Goal: Task Accomplishment & Management: Manage account settings

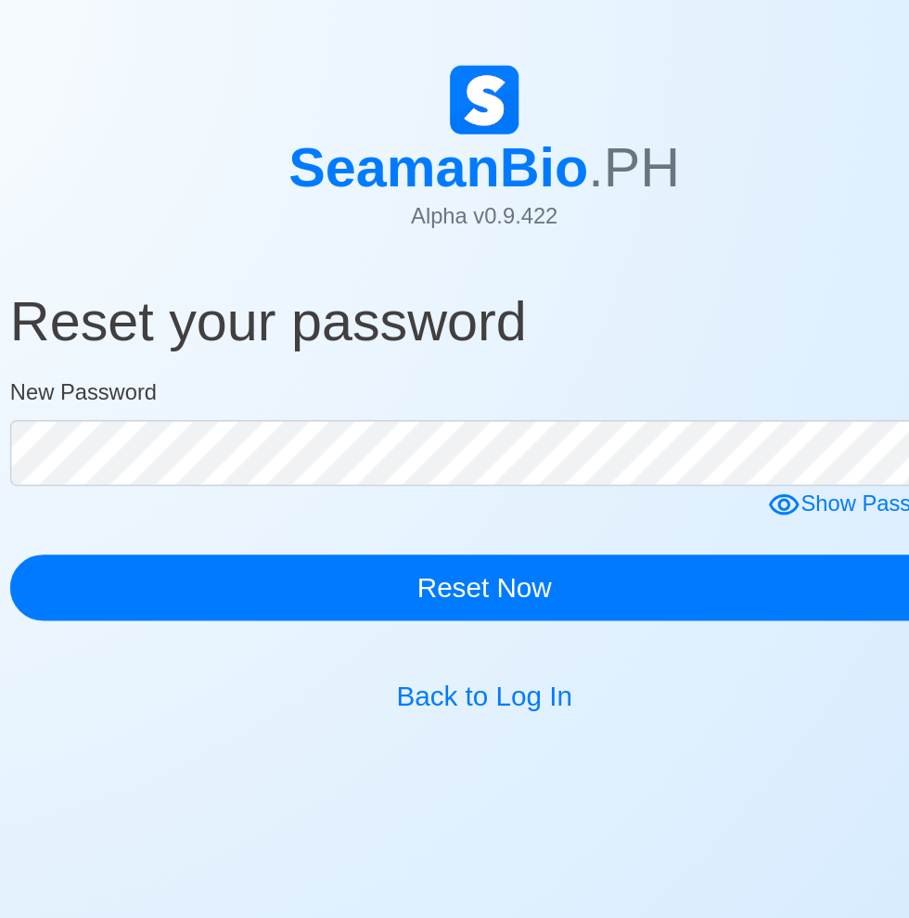
click at [689, 346] on div "Show Password" at bounding box center [710, 348] width 129 height 23
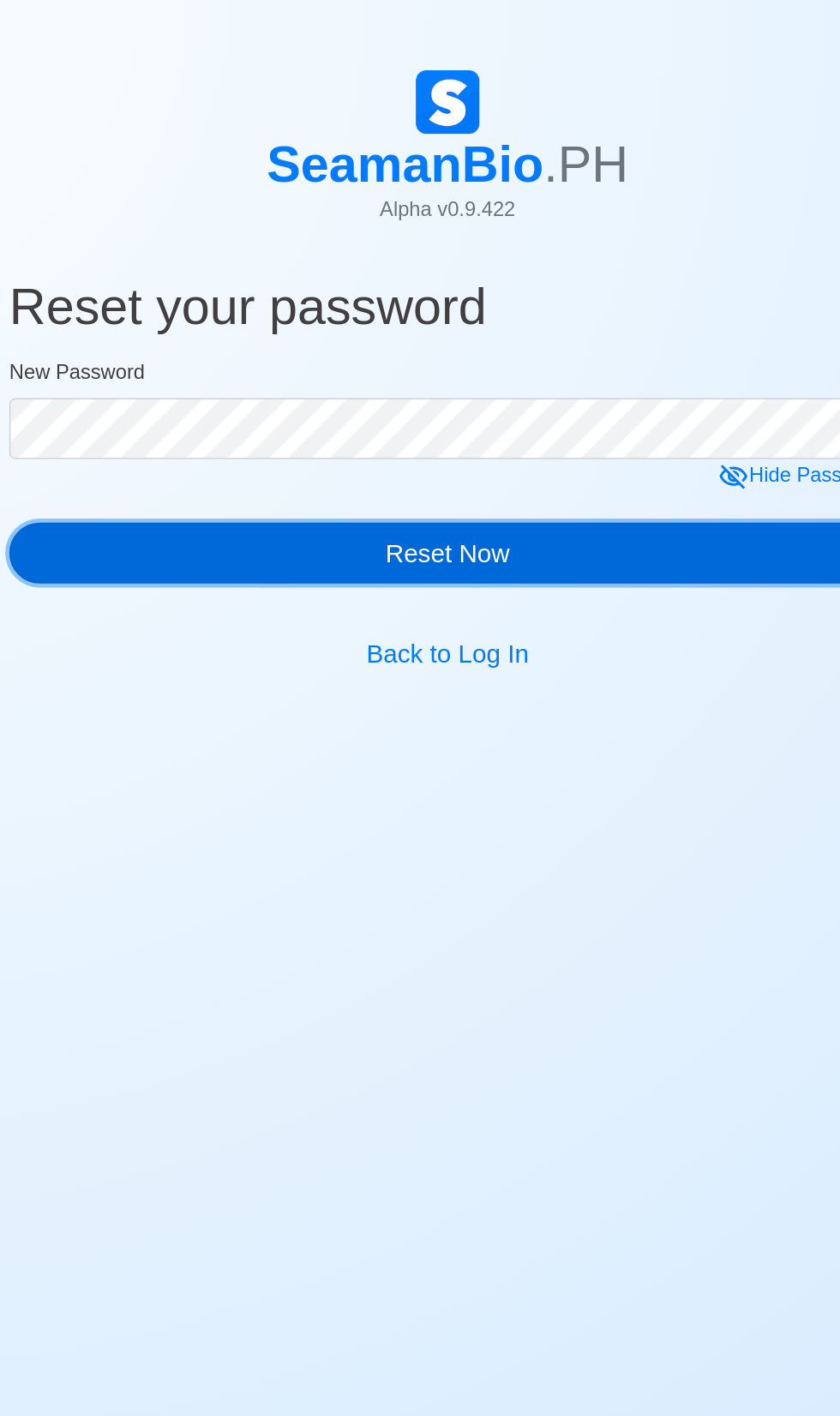
click at [424, 370] on button "Reset Now" at bounding box center [420, 373] width 591 height 42
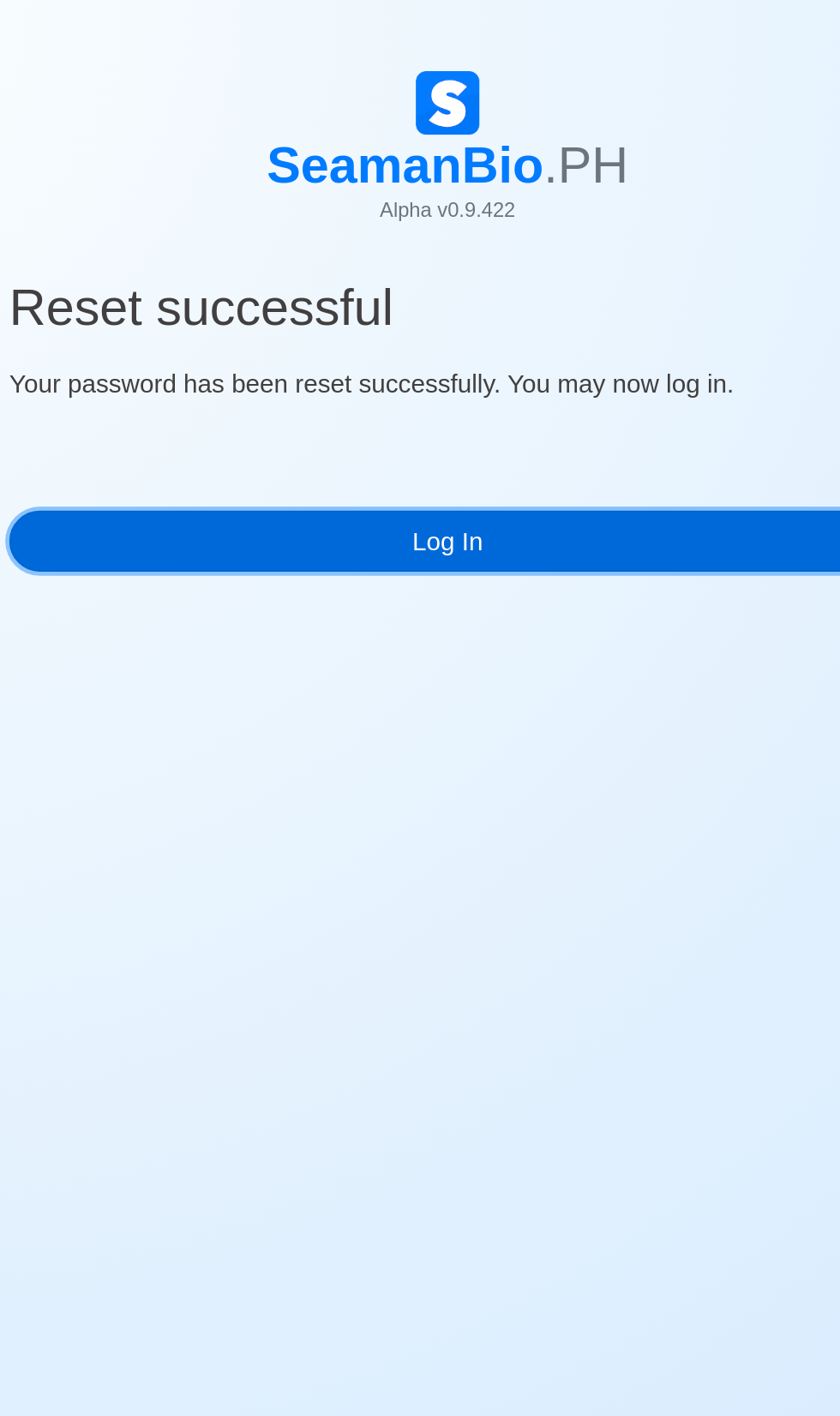
click at [420, 363] on link "Log In" at bounding box center [420, 365] width 591 height 42
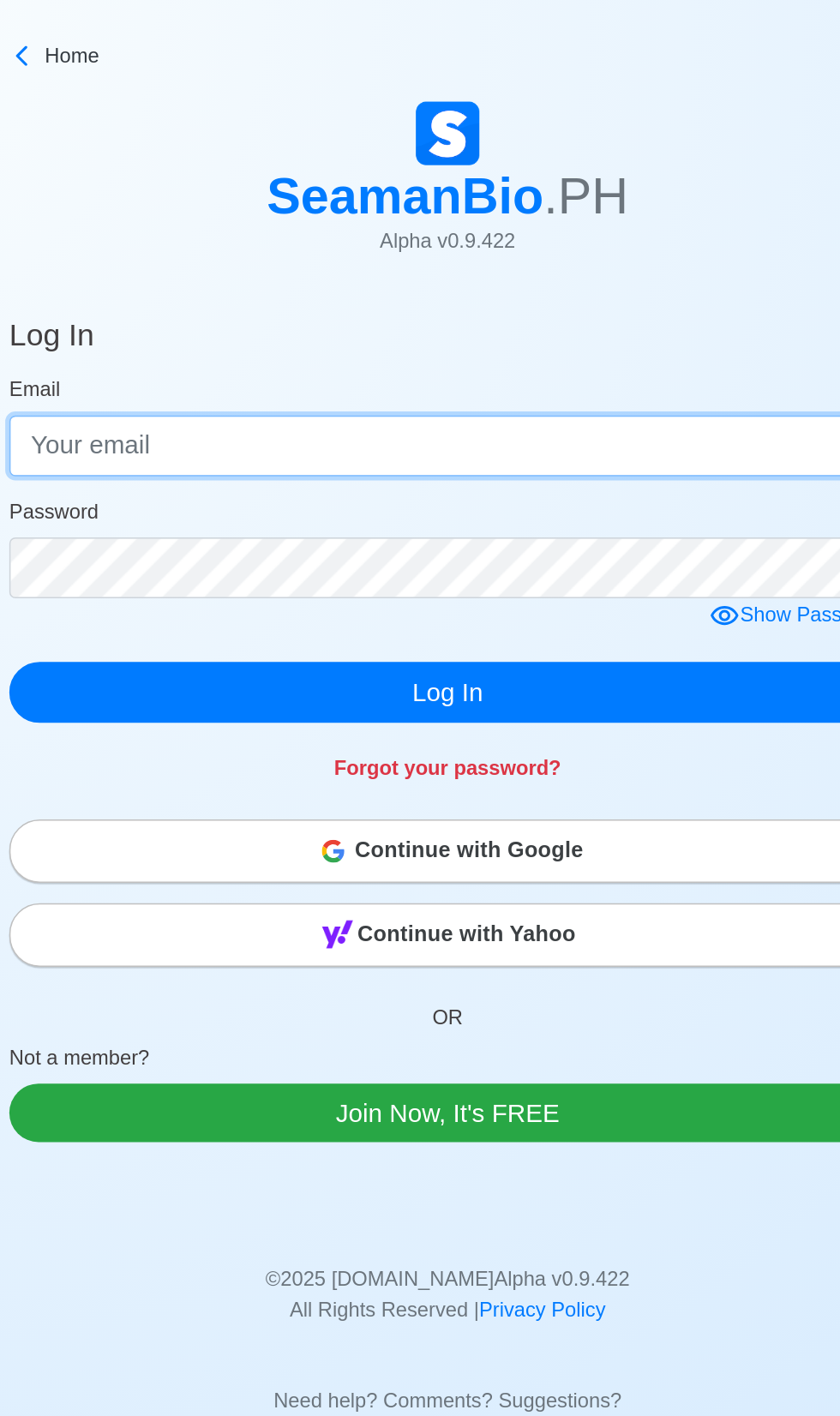
click at [365, 294] on input "Email" at bounding box center [420, 300] width 591 height 42
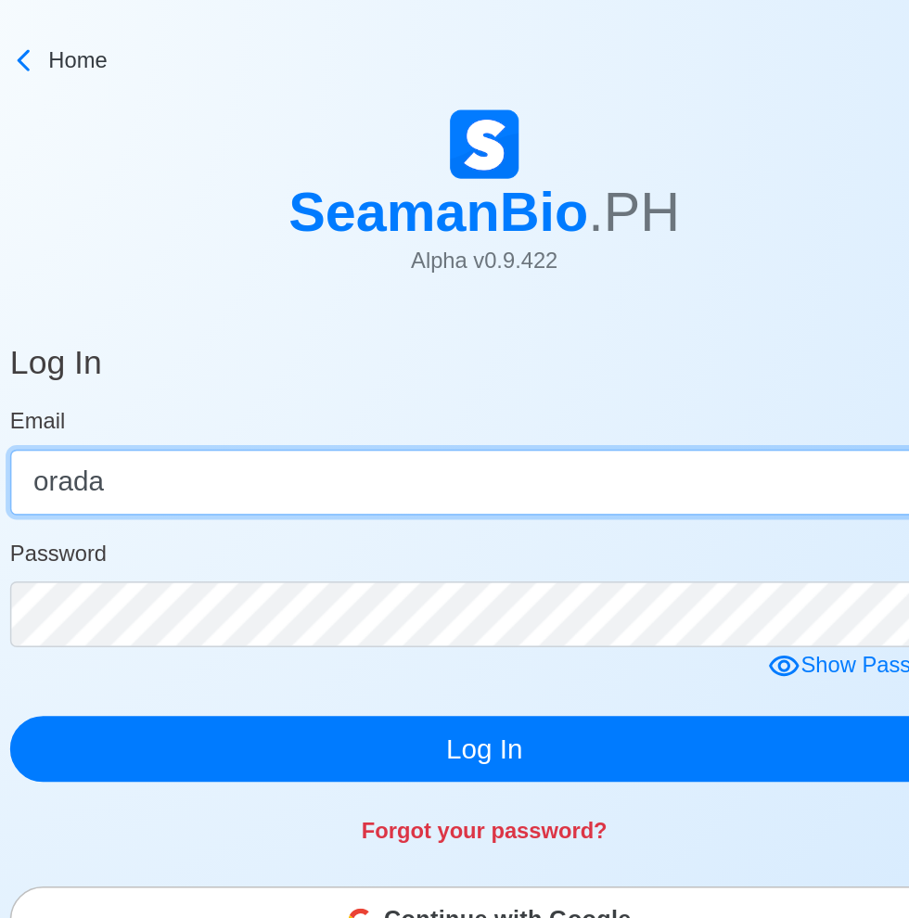
type input "[EMAIL_ADDRESS][DOMAIN_NAME]"
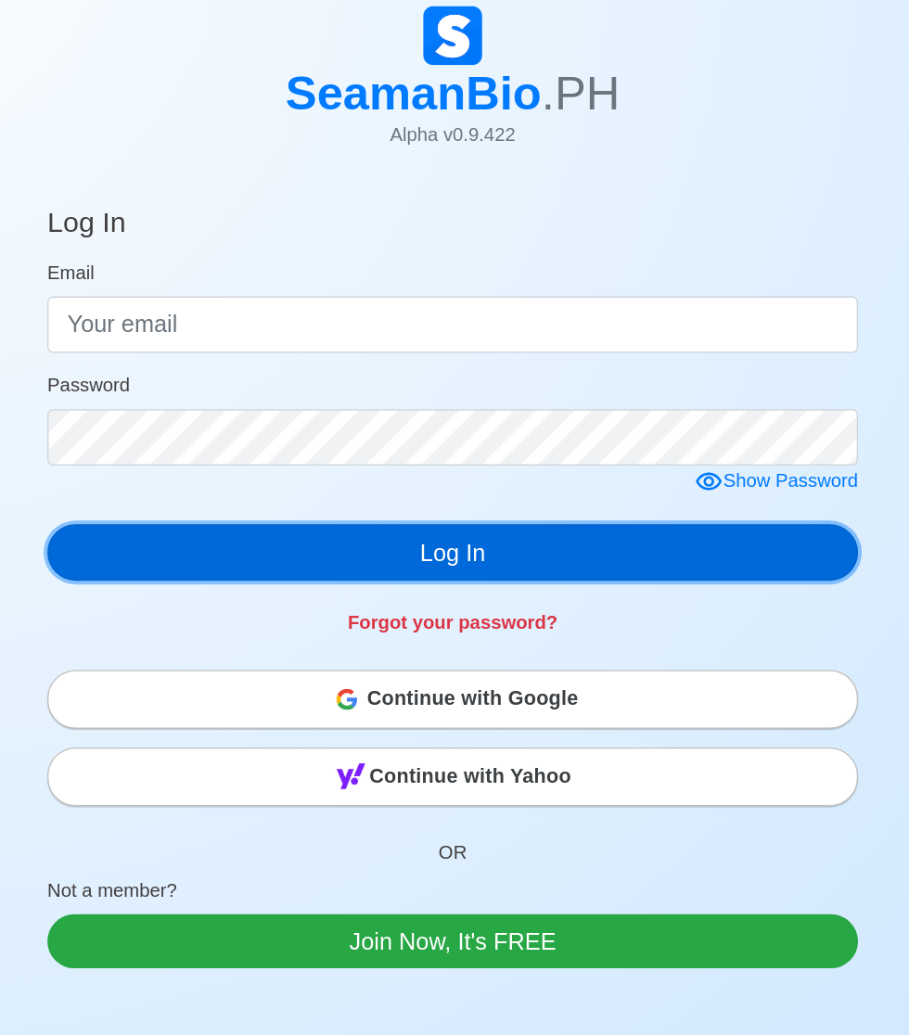
click at [513, 494] on button "Log In" at bounding box center [454, 505] width 640 height 45
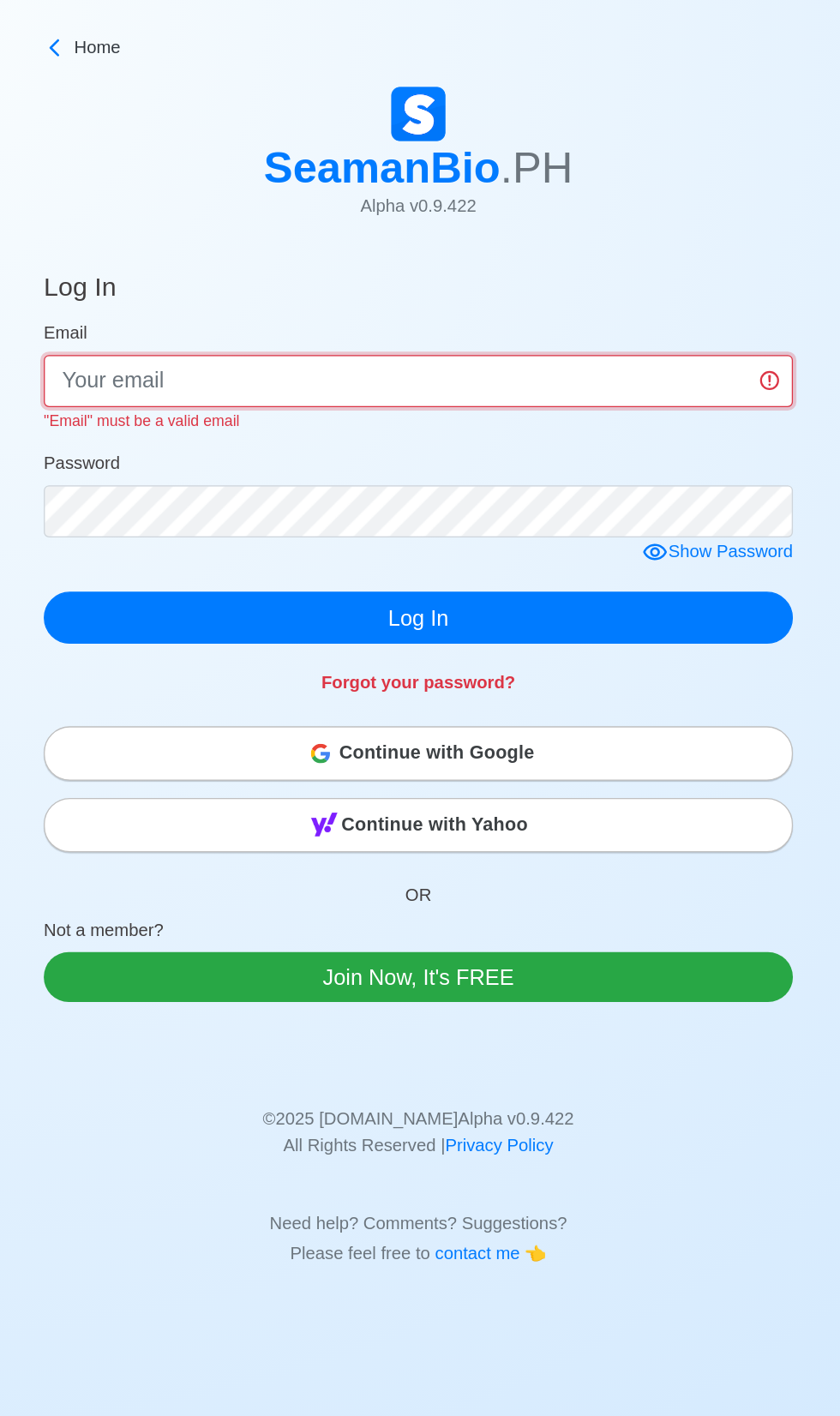
click at [278, 282] on input "Email" at bounding box center [420, 300] width 591 height 42
type input "[EMAIL_ADDRESS][DOMAIN_NAME]"
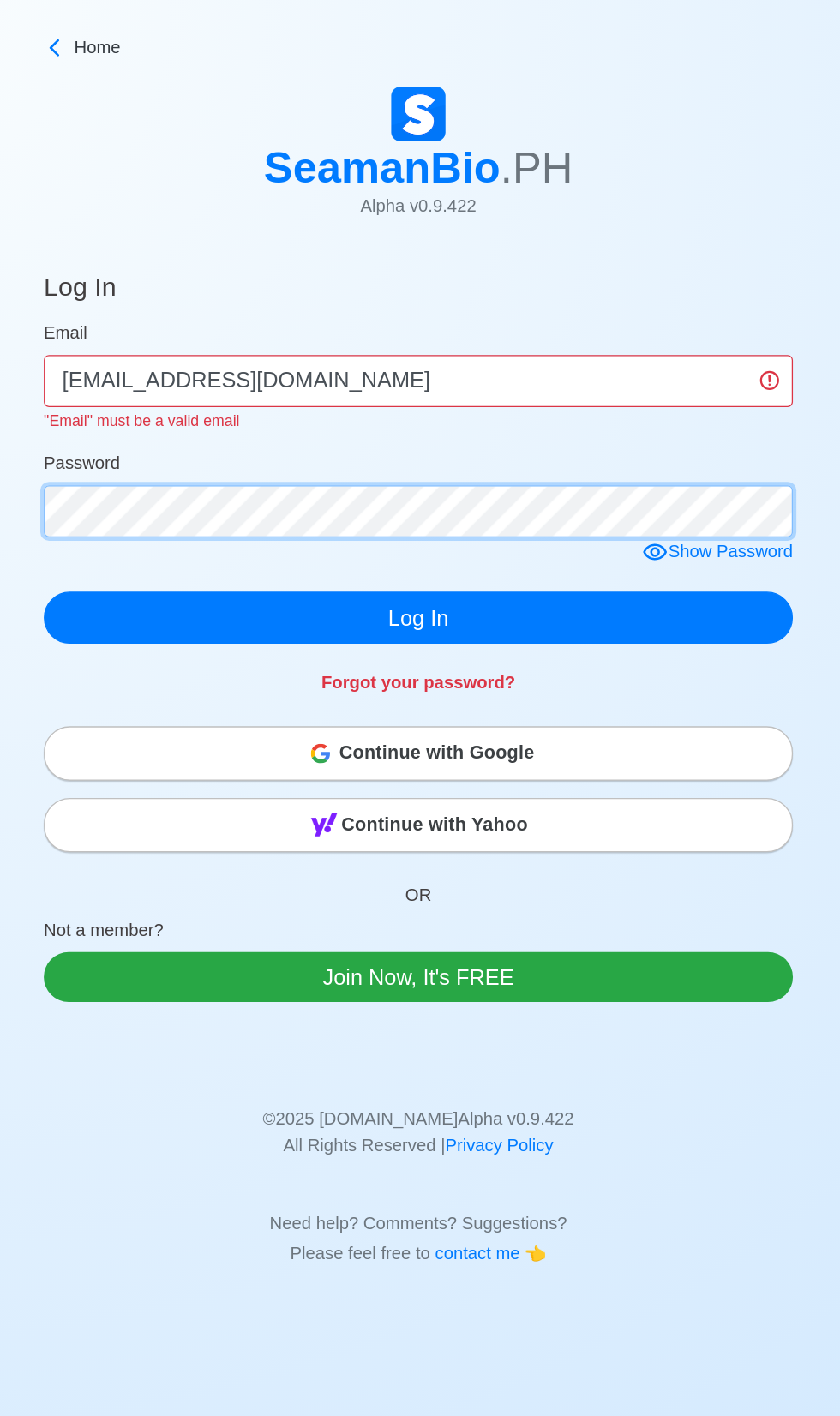
click at [236, 409] on form "Email [EMAIL_ADDRESS][DOMAIN_NAME] "Email" must be a valid email Password Show …" at bounding box center [420, 381] width 591 height 255
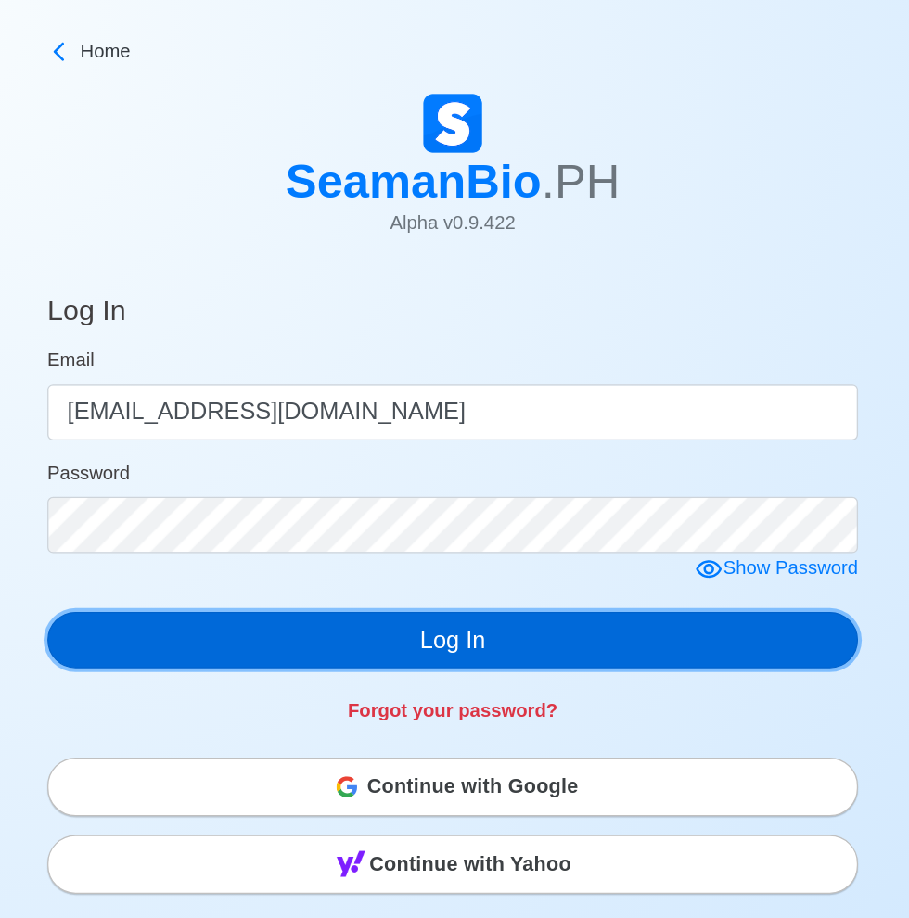
click at [459, 497] on button "Log In" at bounding box center [454, 505] width 640 height 45
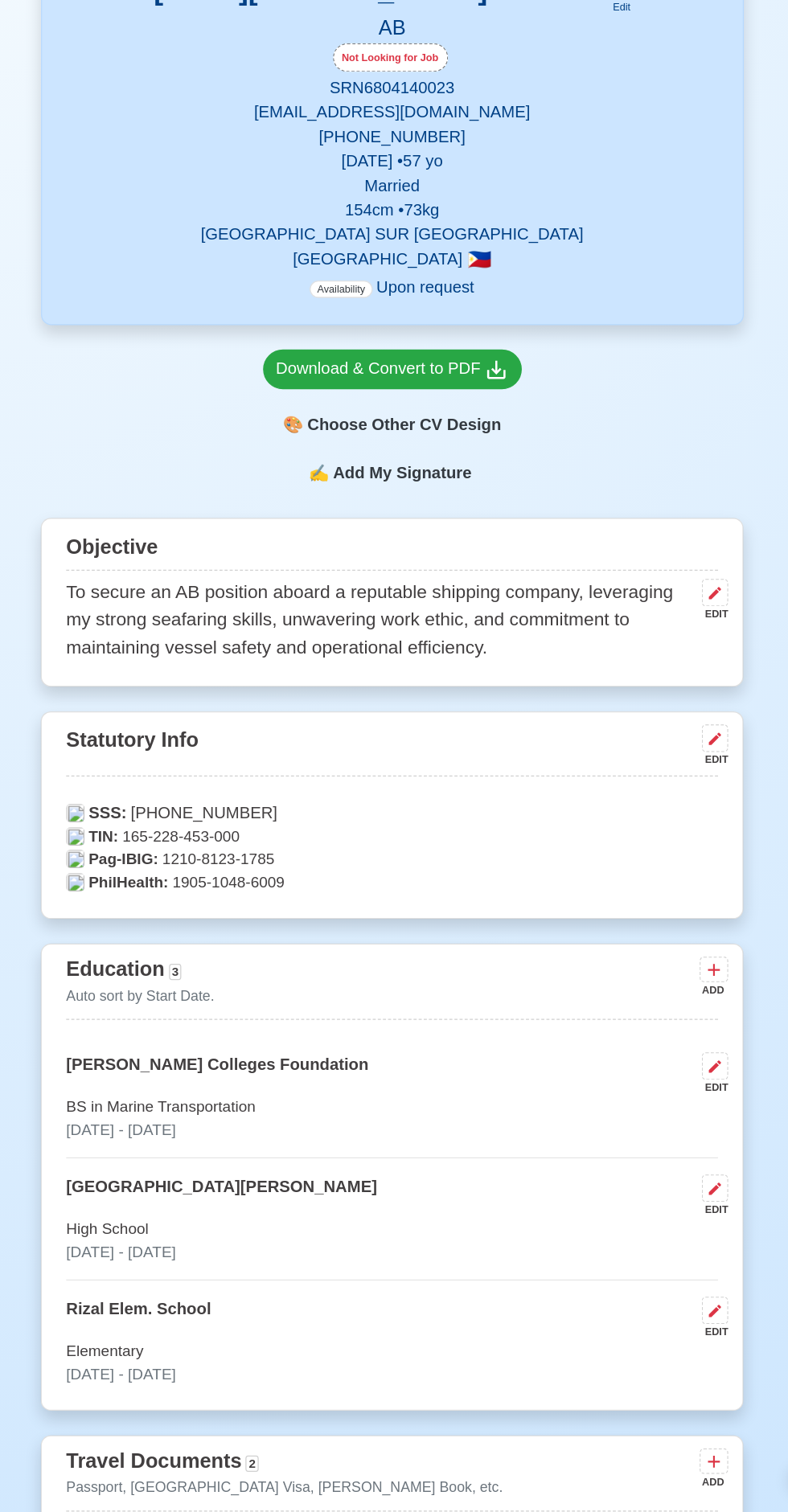
scroll to position [89, 0]
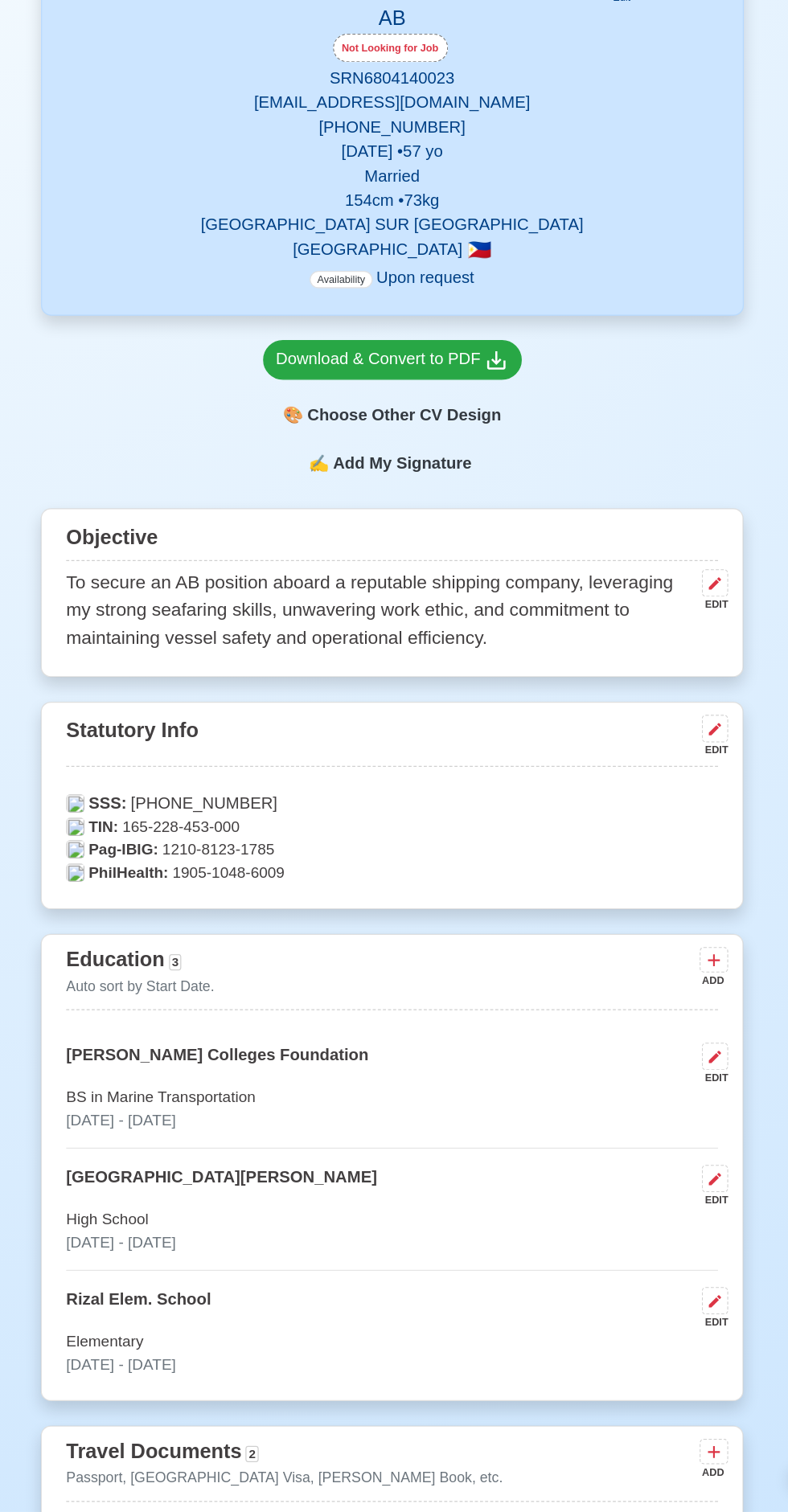
click at [332, 998] on p "PhilHealth: 1905-1048-6009" at bounding box center [394, 1007] width 515 height 18
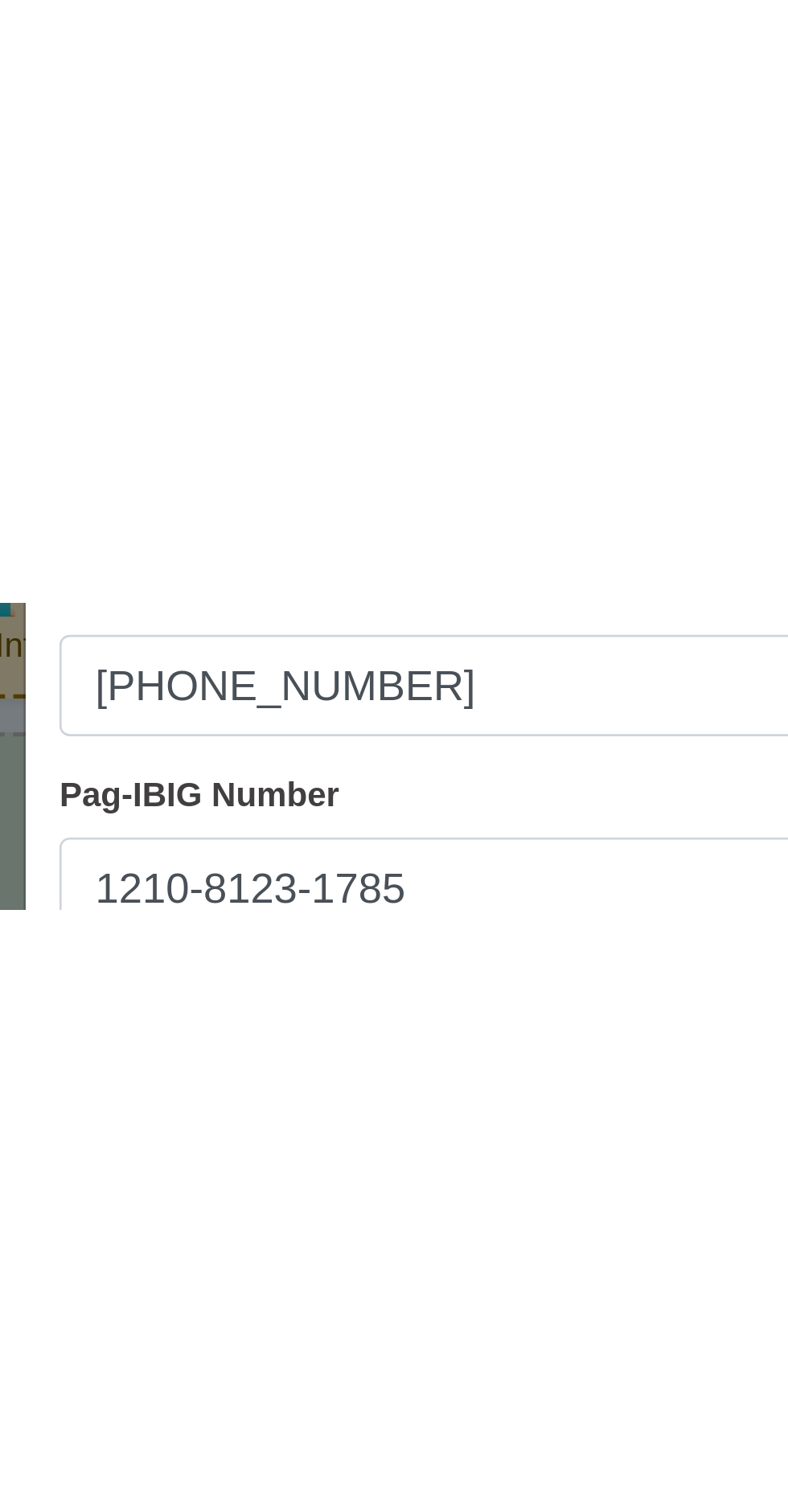
scroll to position [94, 0]
